Goal: Task Accomplishment & Management: Use online tool/utility

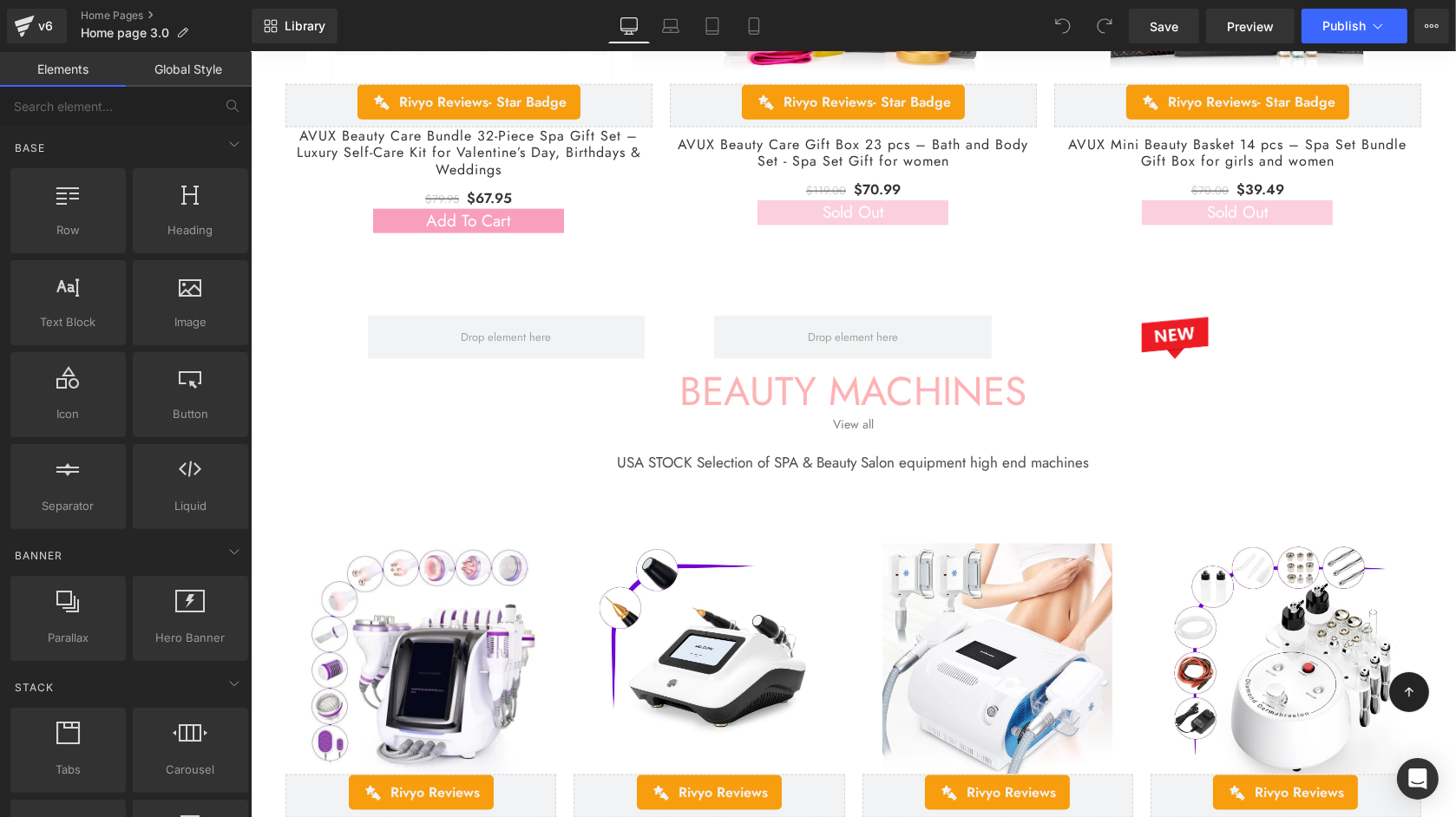
scroll to position [2706, 0]
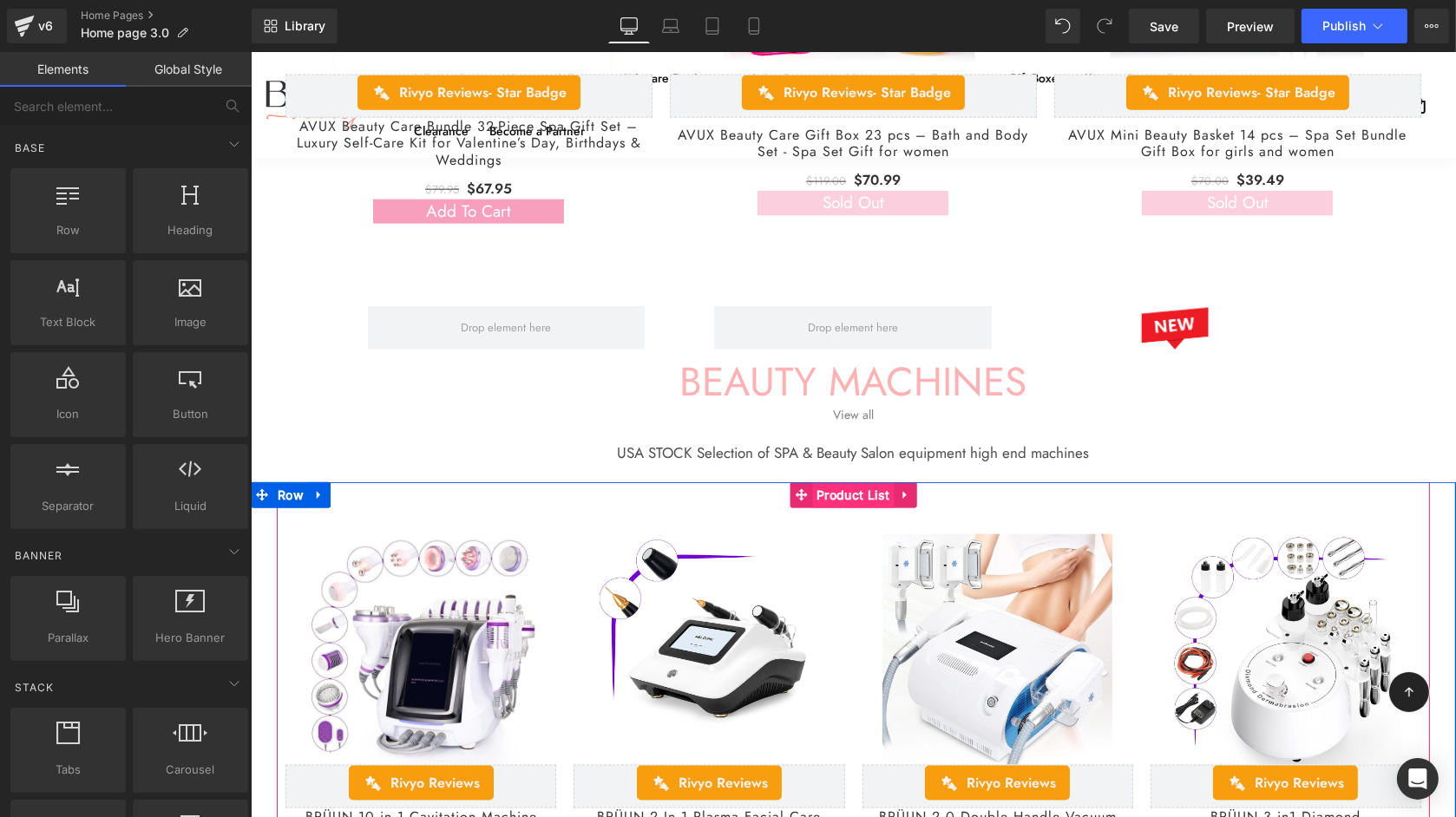
click at [832, 500] on span "Product List" at bounding box center [852, 495] width 83 height 26
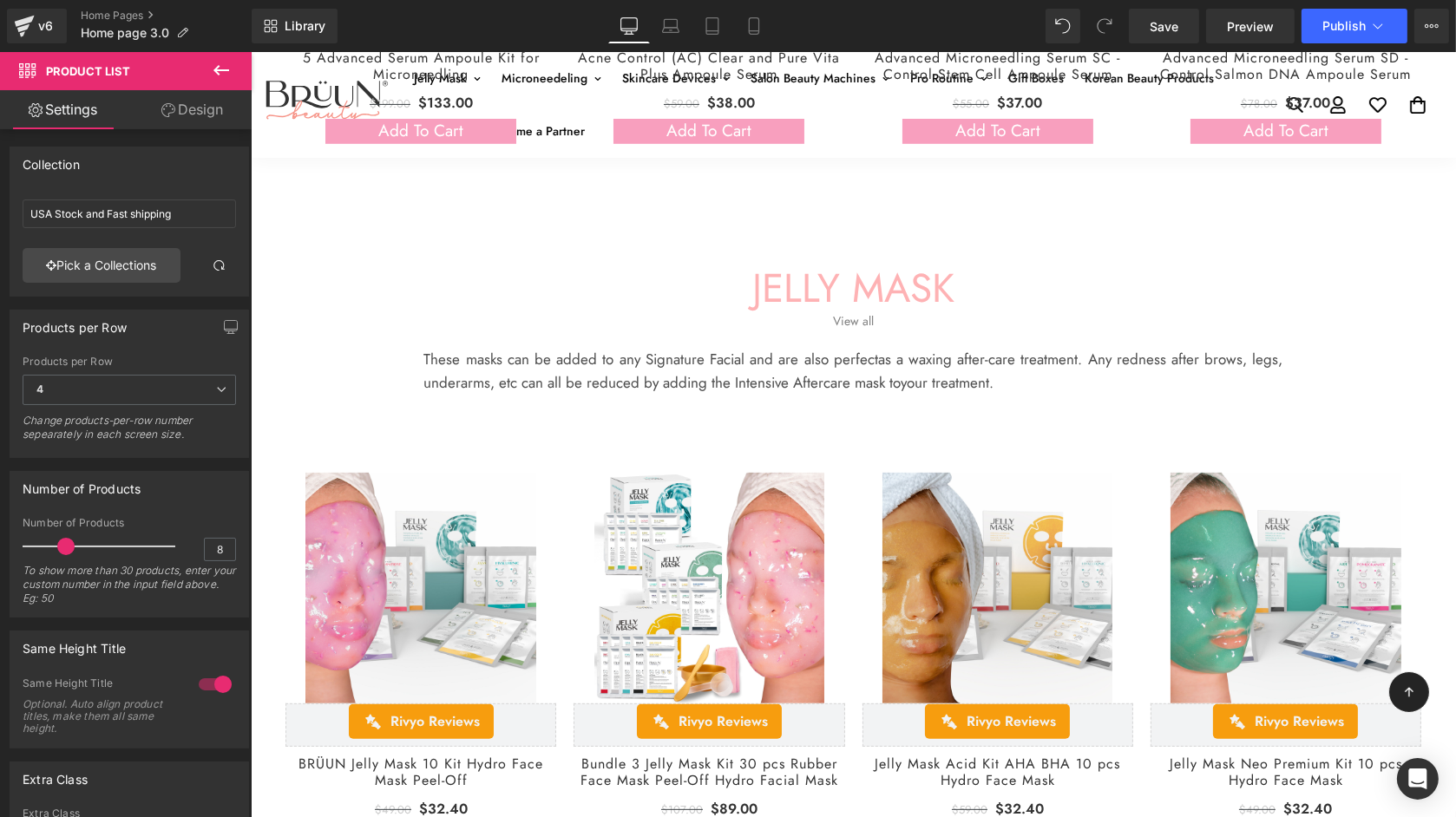
scroll to position [587, 0]
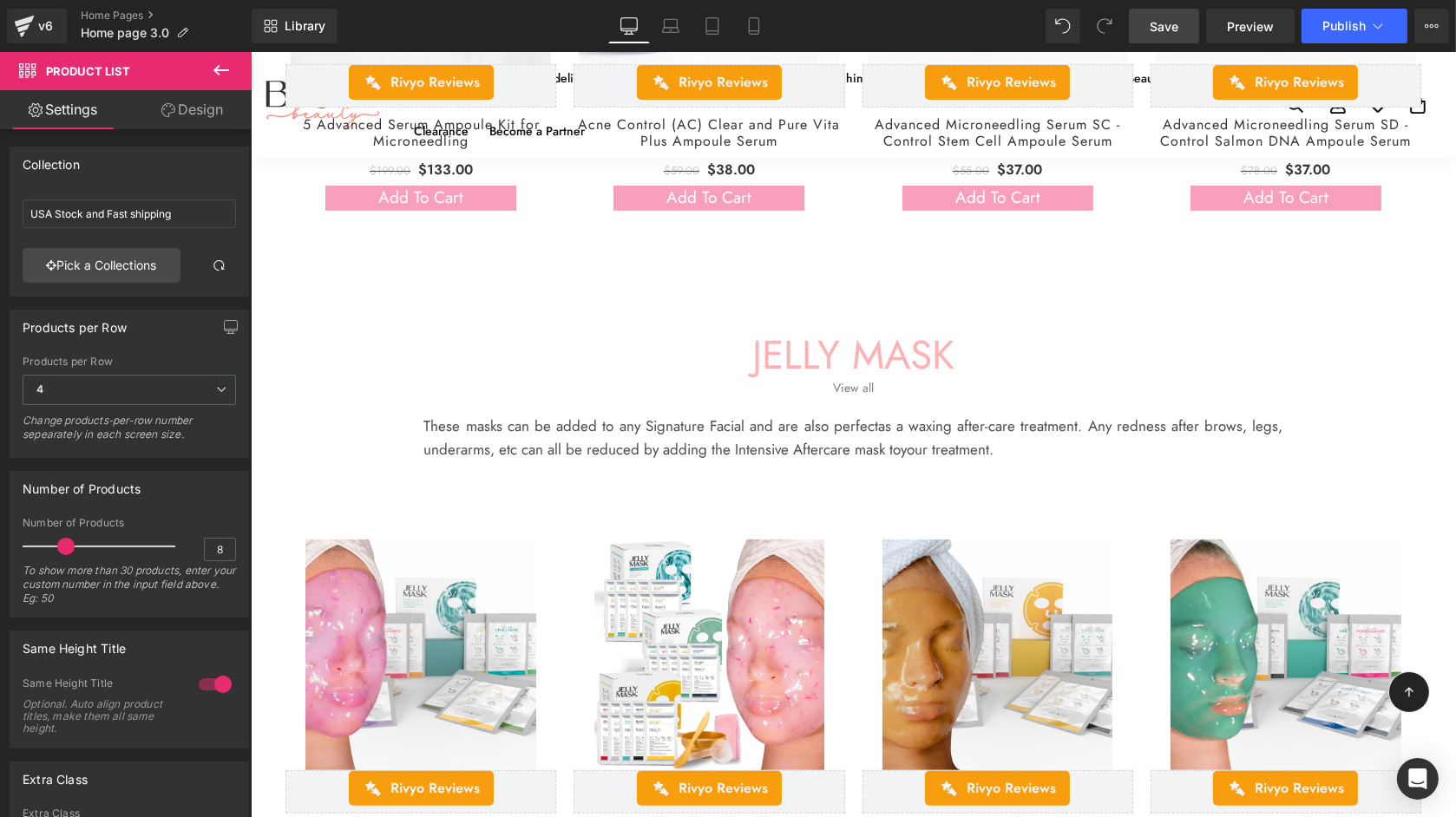
click at [1176, 30] on span "Save" at bounding box center [1164, 26] width 29 height 18
click at [1339, 27] on span "Publish" at bounding box center [1343, 26] width 43 height 14
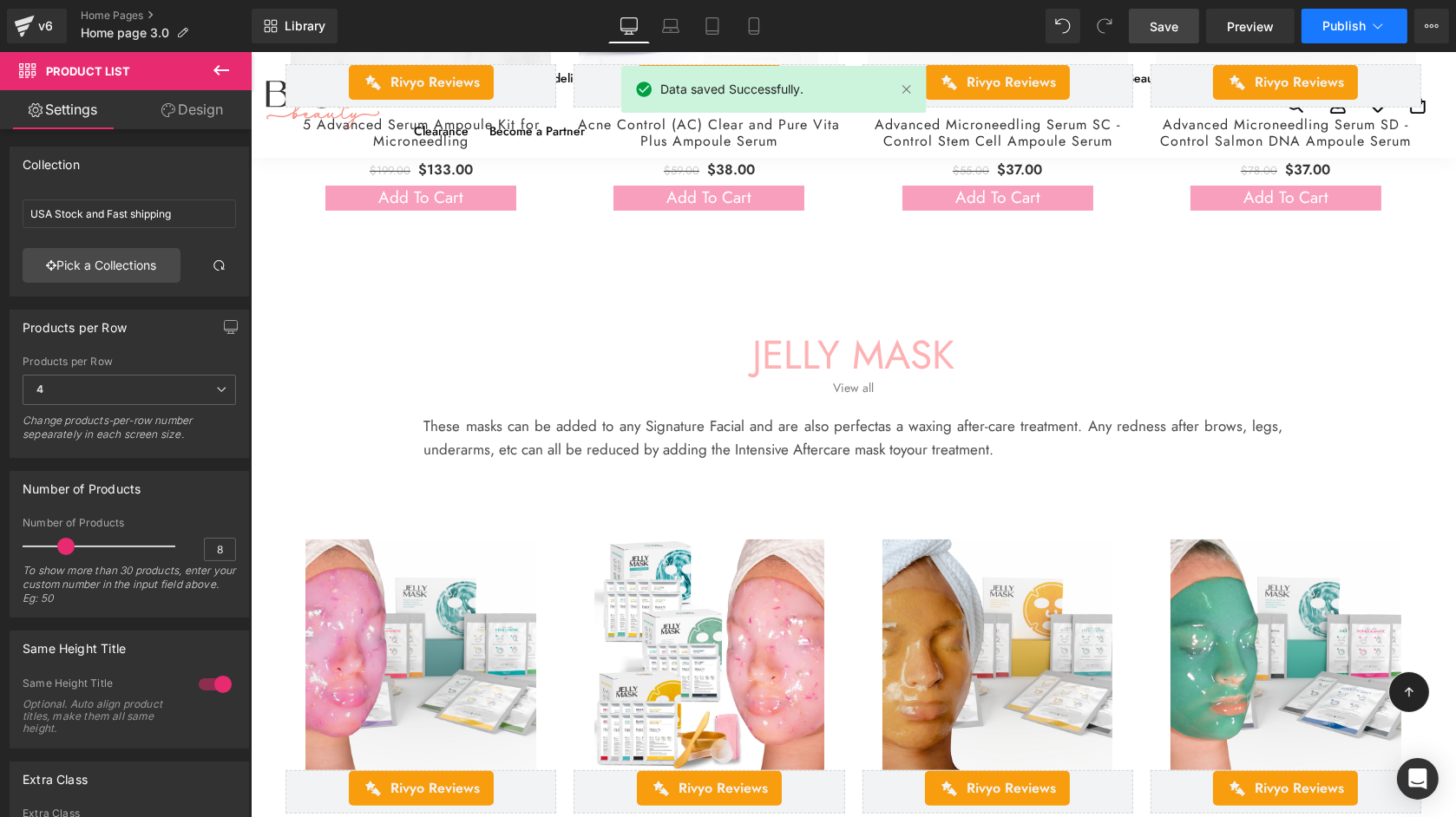
click at [1372, 31] on icon at bounding box center [1379, 26] width 18 height 18
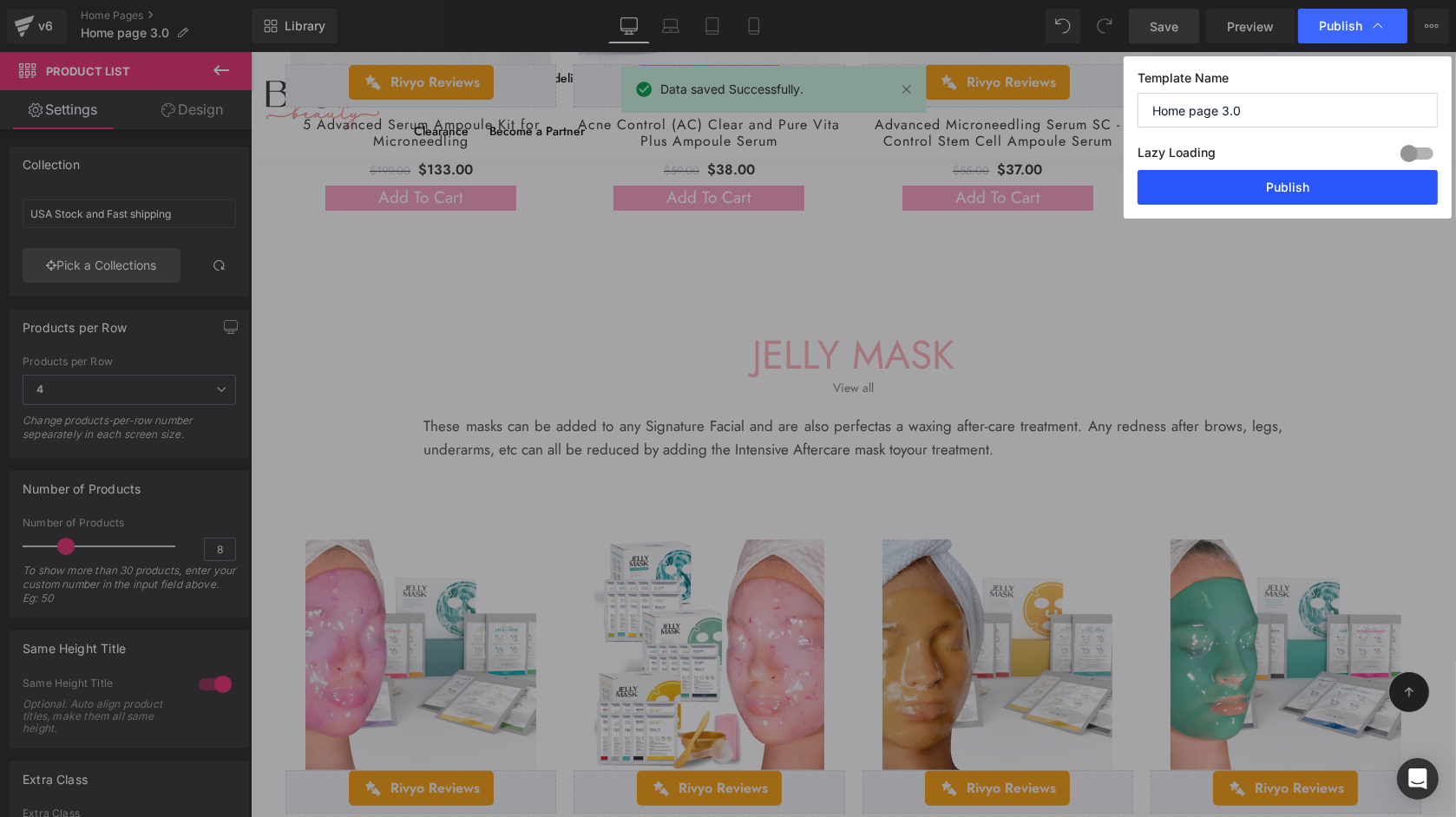
click at [1304, 191] on button "Publish" at bounding box center [1287, 186] width 300 height 34
